Goal: Information Seeking & Learning: Learn about a topic

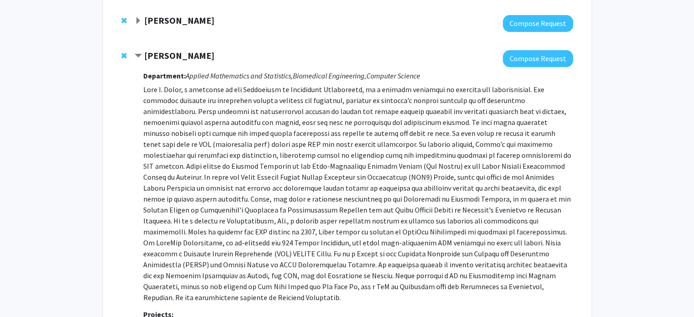
scroll to position [306, 0]
click at [170, 44] on div "[PERSON_NAME] Compose Request Department: Applied Mathematics and Statistics, B…" at bounding box center [347, 199] width 470 height 318
click at [164, 52] on strong "[PERSON_NAME]" at bounding box center [179, 54] width 70 height 11
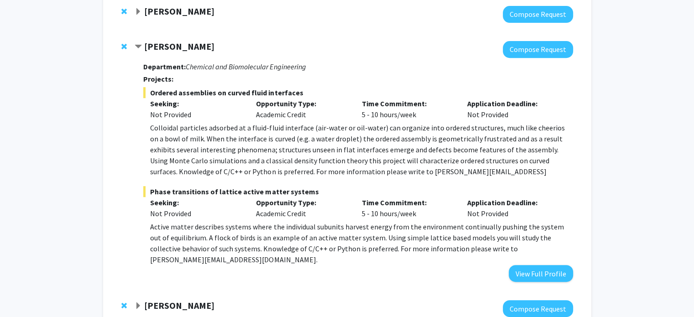
scroll to position [385, 0]
click at [164, 55] on div at bounding box center [354, 49] width 438 height 17
click at [168, 49] on strong "[PERSON_NAME]" at bounding box center [179, 46] width 70 height 11
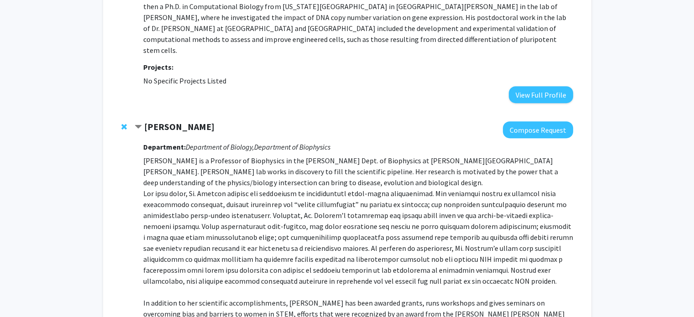
scroll to position [578, 0]
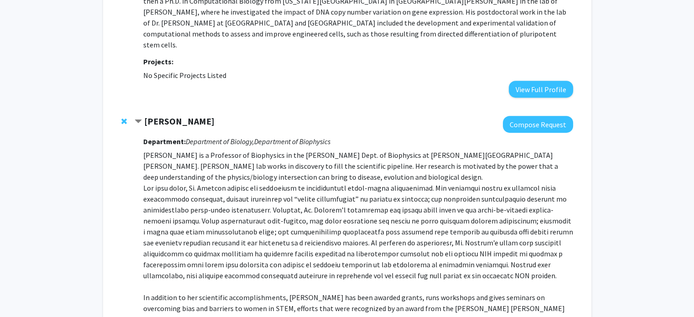
click at [196, 116] on div at bounding box center [354, 124] width 438 height 17
click at [190, 115] on strong "[PERSON_NAME]" at bounding box center [179, 120] width 70 height 11
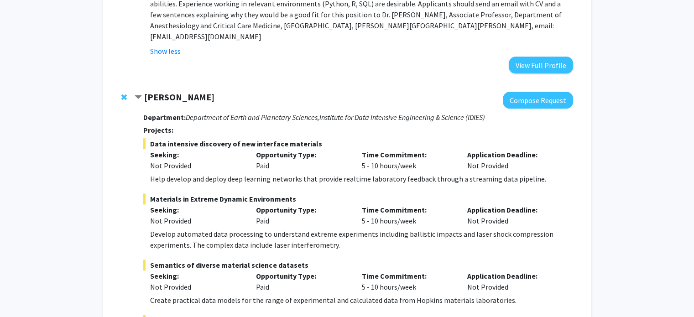
scroll to position [1049, 0]
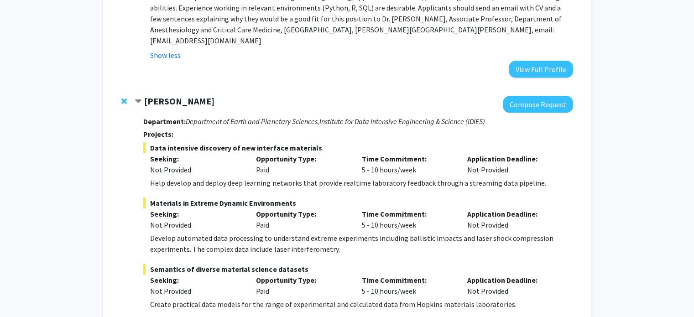
click at [171, 95] on strong "[PERSON_NAME]" at bounding box center [179, 100] width 70 height 11
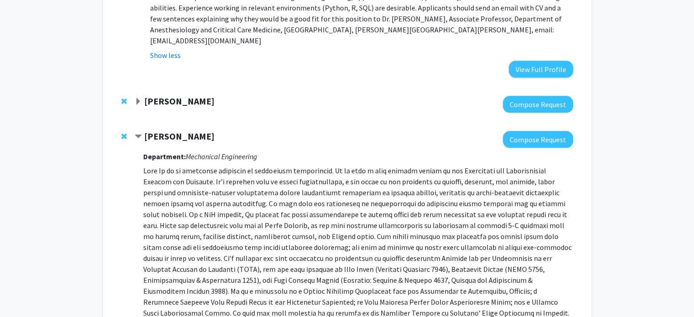
click at [161, 130] on strong "[PERSON_NAME]" at bounding box center [179, 135] width 70 height 11
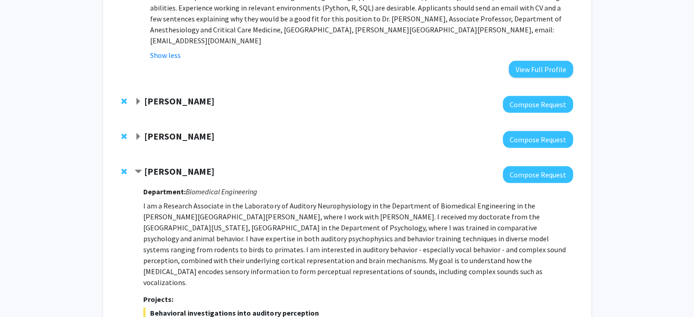
click at [156, 166] on strong "[PERSON_NAME]" at bounding box center [179, 171] width 70 height 11
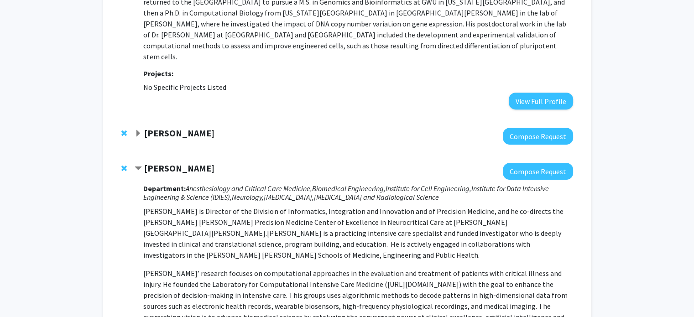
scroll to position [563, 0]
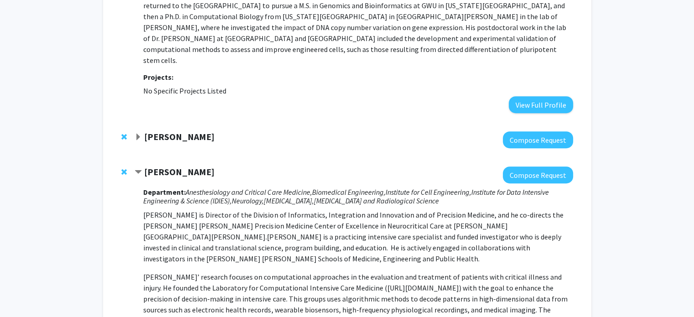
click at [161, 166] on strong "[PERSON_NAME]" at bounding box center [179, 171] width 70 height 11
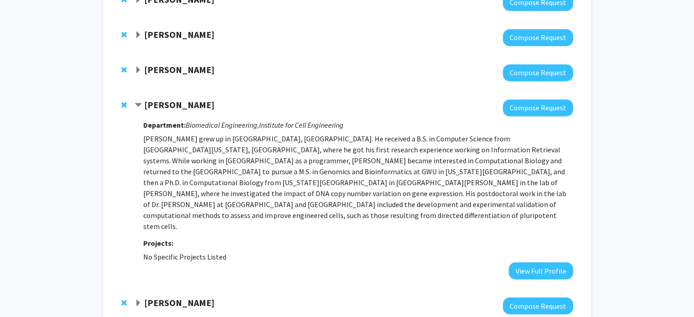
scroll to position [396, 0]
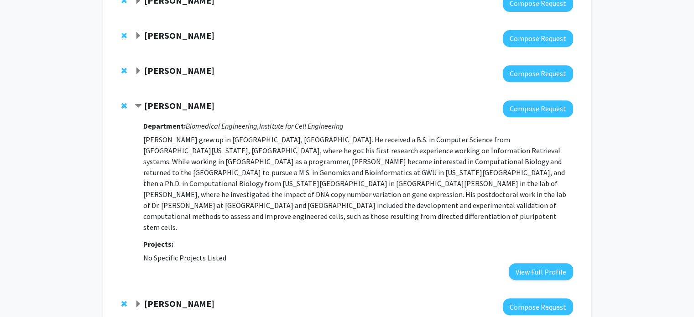
click at [176, 65] on strong "[PERSON_NAME]" at bounding box center [179, 70] width 70 height 11
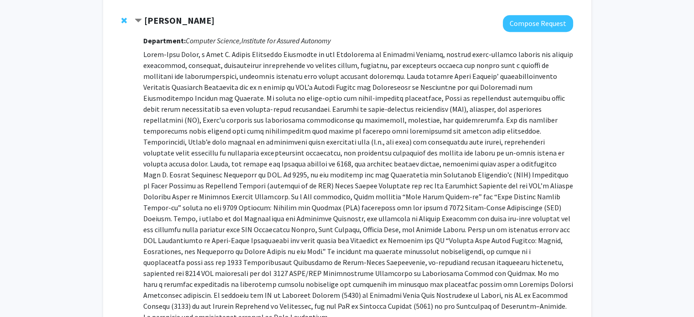
scroll to position [438, 0]
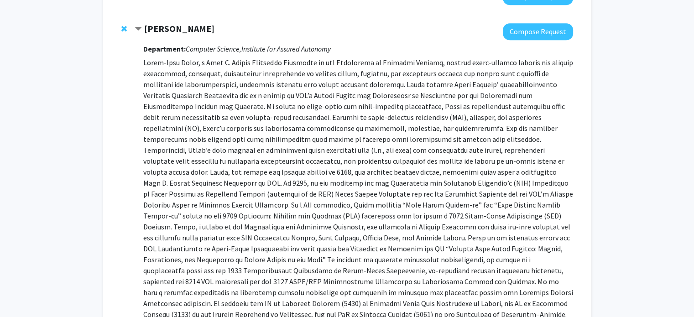
drag, startPoint x: 147, startPoint y: 26, endPoint x: 219, endPoint y: 28, distance: 71.6
click at [219, 28] on div "[PERSON_NAME]" at bounding box center [233, 28] width 197 height 11
click at [210, 27] on strong "[PERSON_NAME]" at bounding box center [179, 28] width 70 height 11
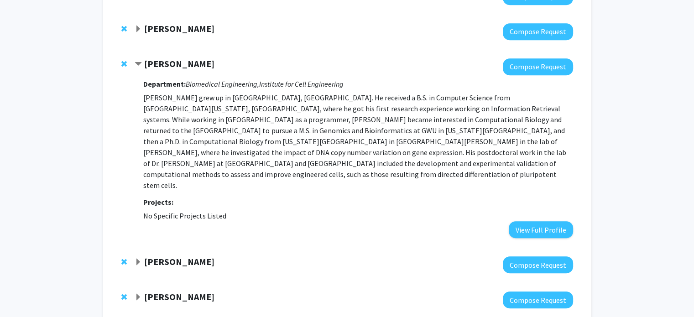
click at [210, 27] on strong "[PERSON_NAME]" at bounding box center [179, 28] width 70 height 11
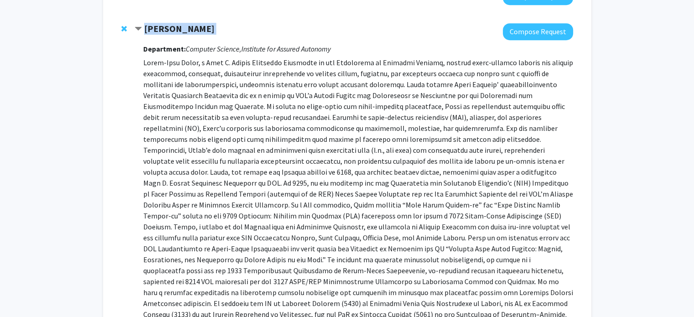
click at [210, 27] on strong "[PERSON_NAME]" at bounding box center [179, 28] width 70 height 11
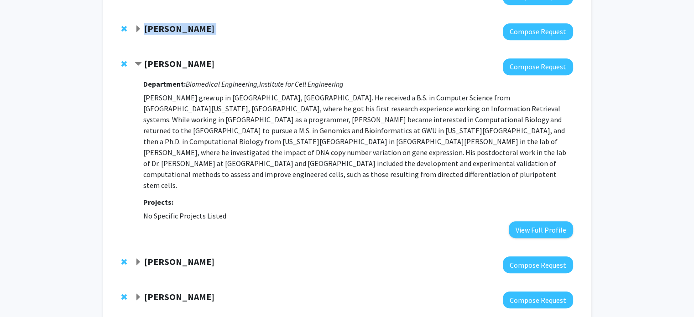
copy strong "[PERSON_NAME]"
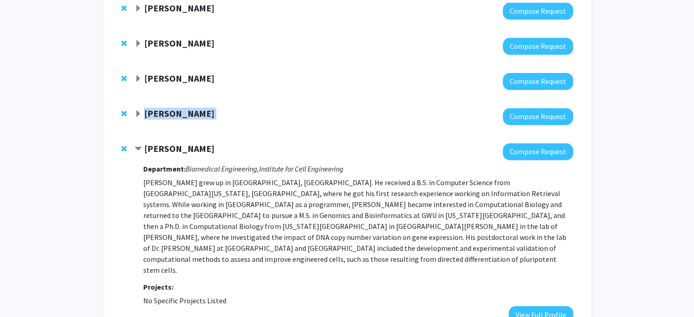
scroll to position [352, 0]
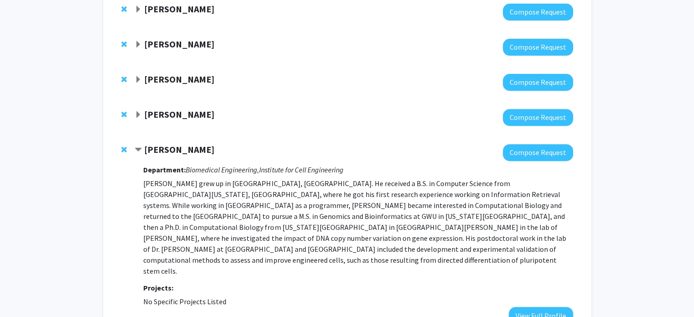
click at [177, 148] on strong "[PERSON_NAME]" at bounding box center [179, 149] width 70 height 11
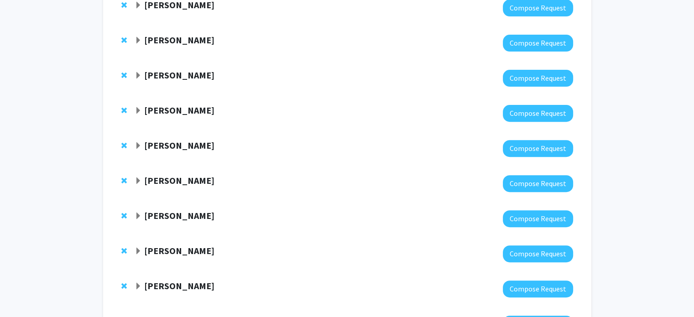
scroll to position [437, 0]
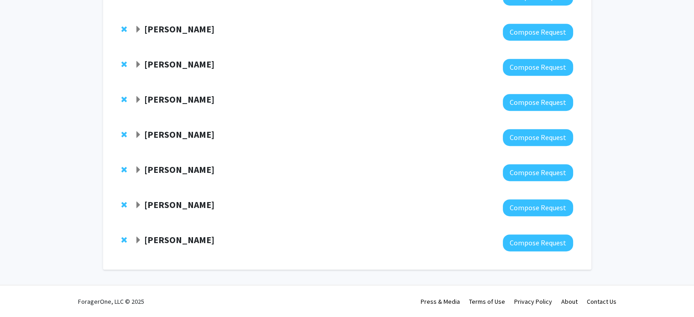
click at [190, 246] on div at bounding box center [354, 242] width 438 height 17
click at [193, 242] on strong "[PERSON_NAME]" at bounding box center [179, 239] width 70 height 11
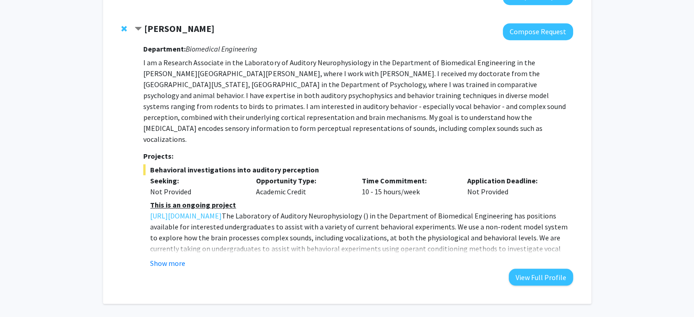
scroll to position [649, 0]
click at [168, 257] on button "Show more" at bounding box center [167, 262] width 35 height 11
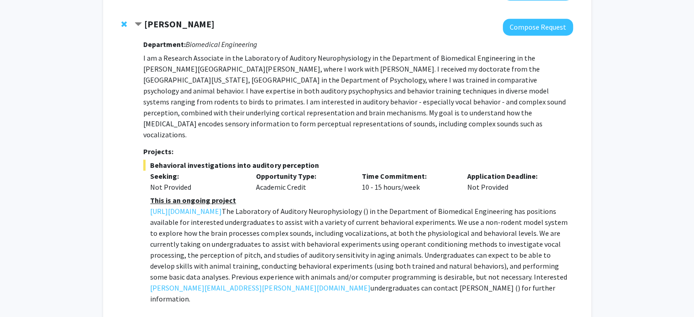
scroll to position [654, 0]
click at [222, 205] on link "[URL][DOMAIN_NAME]" at bounding box center [186, 210] width 72 height 11
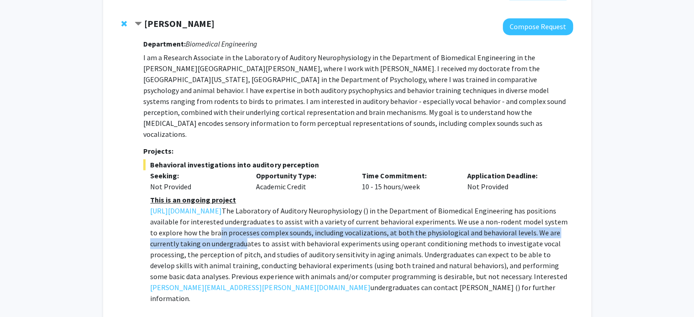
drag, startPoint x: 316, startPoint y: 221, endPoint x: 320, endPoint y: 231, distance: 11.1
click at [320, 231] on span ") in the Department of Biomedical Engineering has positions available for inter…" at bounding box center [358, 249] width 417 height 86
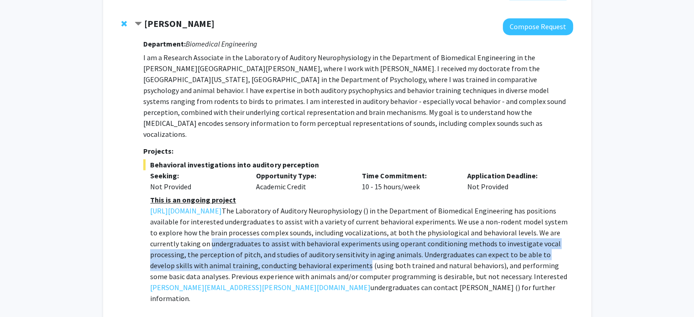
drag, startPoint x: 320, startPoint y: 231, endPoint x: 352, endPoint y: 252, distance: 38.3
click at [352, 252] on span ") in the Department of Biomedical Engineering has positions available for inter…" at bounding box center [358, 249] width 417 height 86
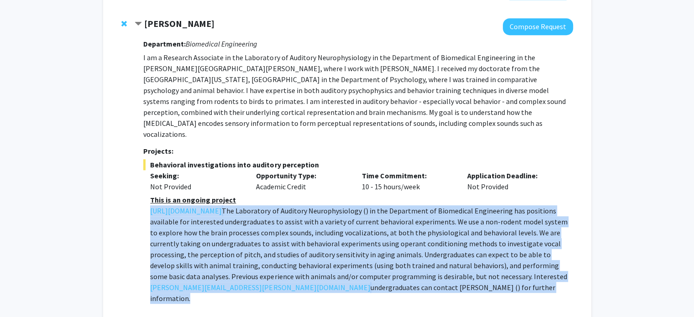
drag, startPoint x: 470, startPoint y: 277, endPoint x: 149, endPoint y: 195, distance: 331.4
click at [149, 195] on fg-read-more "This is an ongoing project The Laboratory of Auditory Neurophysiology ( [URL][D…" at bounding box center [357, 267] width 429 height 146
copy p "The Laboratory of Auditory Neurophysiology ( [URL][DOMAIN_NAME] ) in the Depart…"
click at [309, 233] on span ") in the Department of Biomedical Engineering has positions available for inter…" at bounding box center [358, 249] width 417 height 86
